Goal: Task Accomplishment & Management: Use online tool/utility

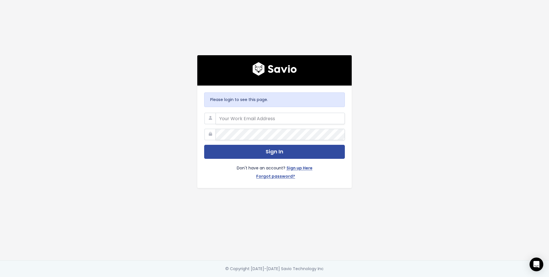
type input "[EMAIL_ADDRESS][DOMAIN_NAME]"
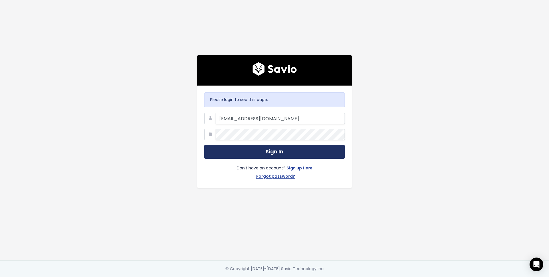
click at [235, 153] on button "Sign In" at bounding box center [274, 152] width 141 height 14
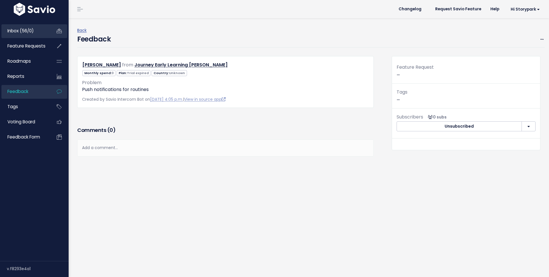
click at [18, 31] on span "Inbox (56/0)" at bounding box center [20, 31] width 26 height 6
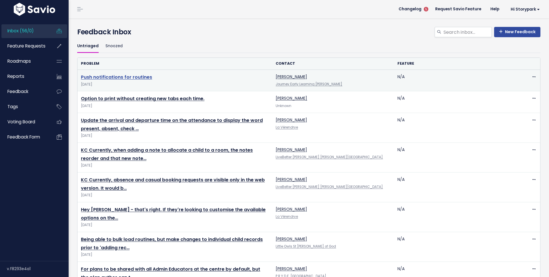
click at [120, 75] on link "Push notifications for routines" at bounding box center [116, 77] width 71 height 7
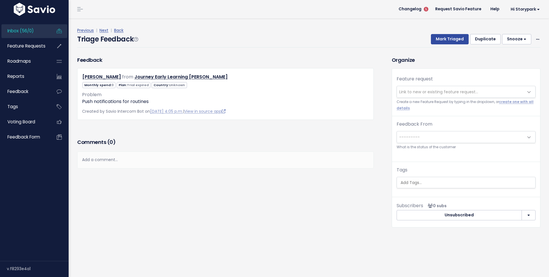
click at [432, 93] on span "Link to new or existing feature request..." at bounding box center [438, 92] width 79 height 6
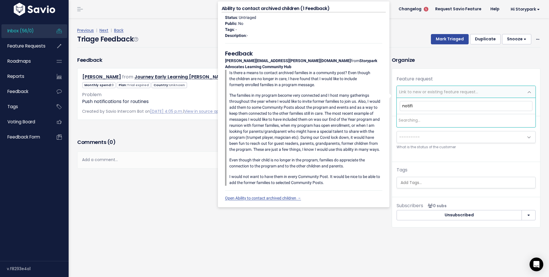
type input "notific"
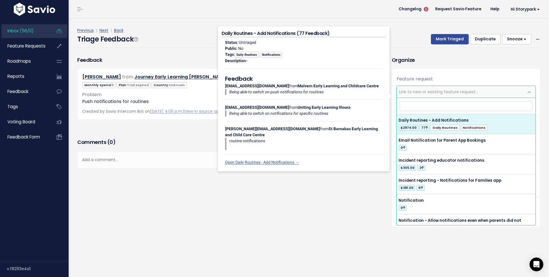
select select "6816"
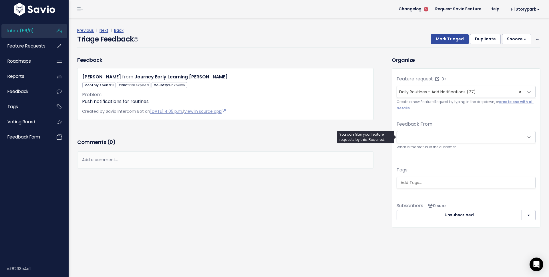
click at [460, 137] on span "---------" at bounding box center [460, 136] width 127 height 11
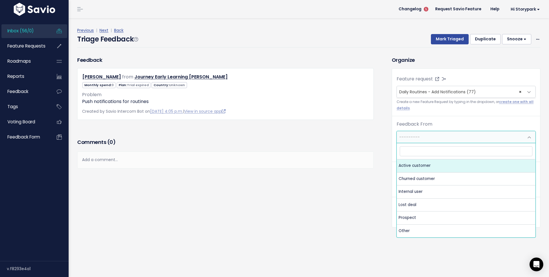
select select "ACTIVE"
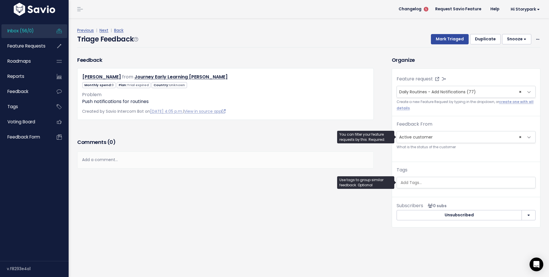
click at [417, 178] on ul at bounding box center [466, 182] width 138 height 11
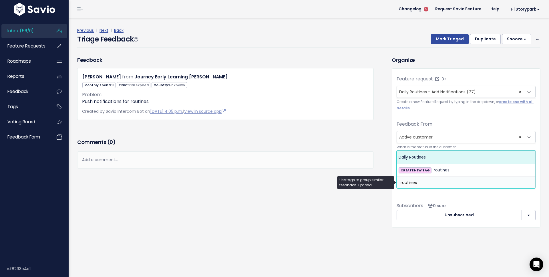
type input "routines"
select select "1786"
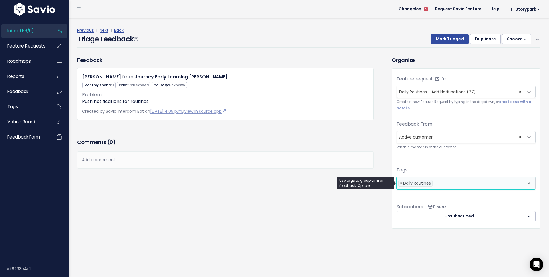
click at [416, 247] on div "Feedback keeley hinde from Journey Early Learning Millner 0" at bounding box center [309, 152] width 472 height 192
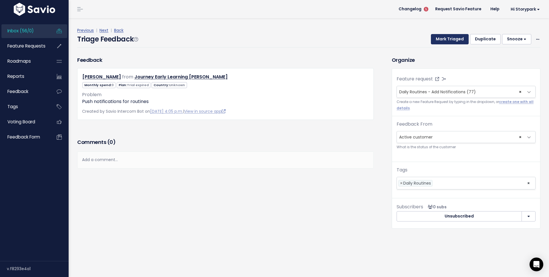
click at [451, 43] on button "Mark Triaged" at bounding box center [450, 39] width 38 height 10
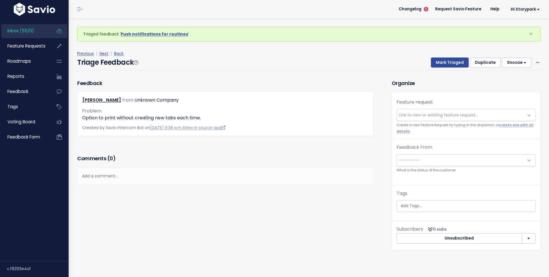
click at [33, 32] on span "Inbox (55/0)" at bounding box center [20, 31] width 27 height 6
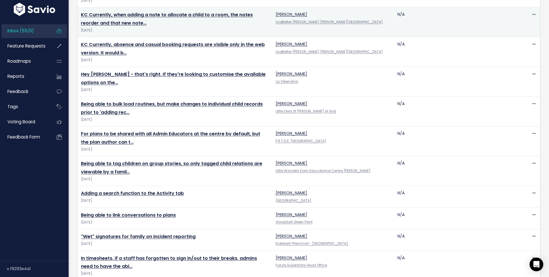
scroll to position [173, 0]
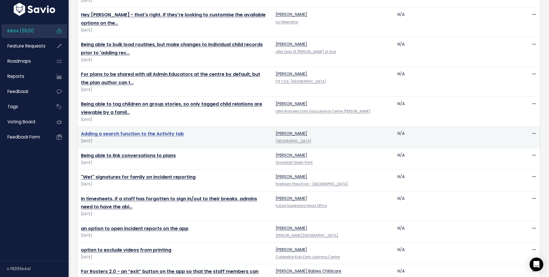
click at [150, 135] on link "Adding a search function to the Activity tab" at bounding box center [132, 133] width 103 height 7
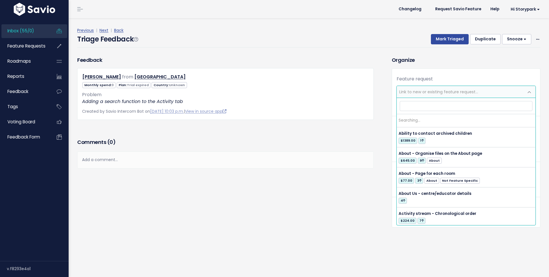
click at [429, 94] on span "Link to new or existing feature request..." at bounding box center [438, 92] width 79 height 6
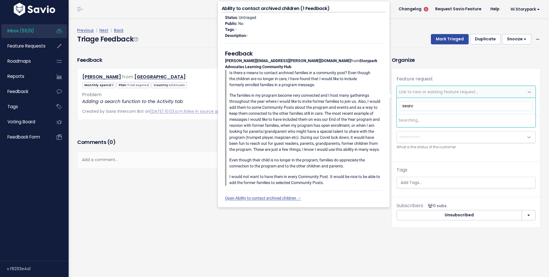
type input "search"
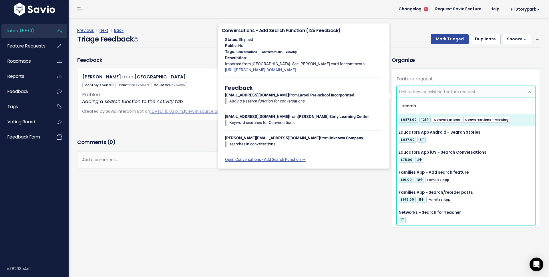
scroll to position [49, 0]
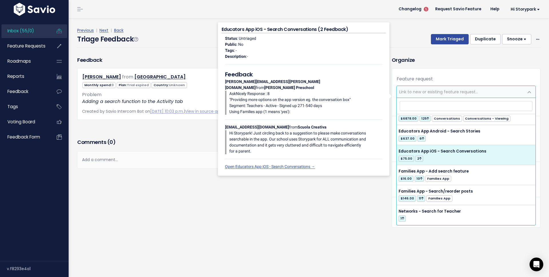
select select "7969"
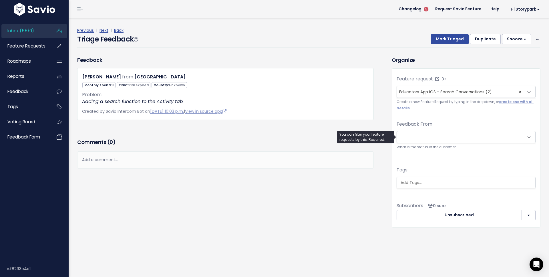
click at [426, 138] on span "---------" at bounding box center [460, 136] width 127 height 11
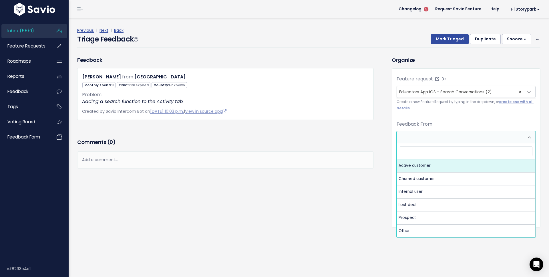
select select "ACTIVE"
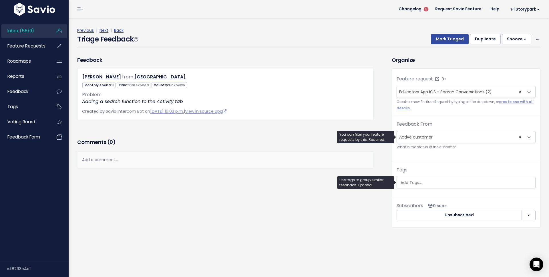
click at [428, 181] on input "search" at bounding box center [467, 183] width 138 height 6
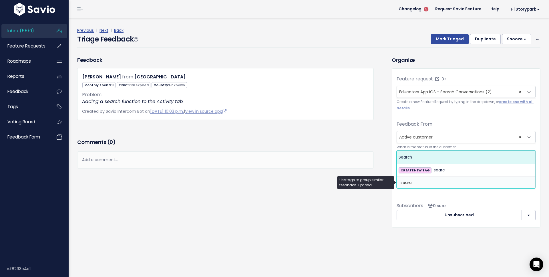
type input "searc"
select select "2536"
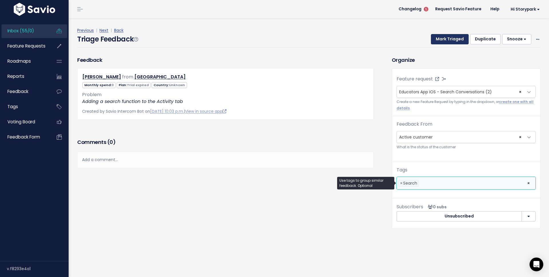
click at [447, 41] on button "Mark Triaged" at bounding box center [450, 39] width 38 height 10
